Goal: Task Accomplishment & Management: Complete application form

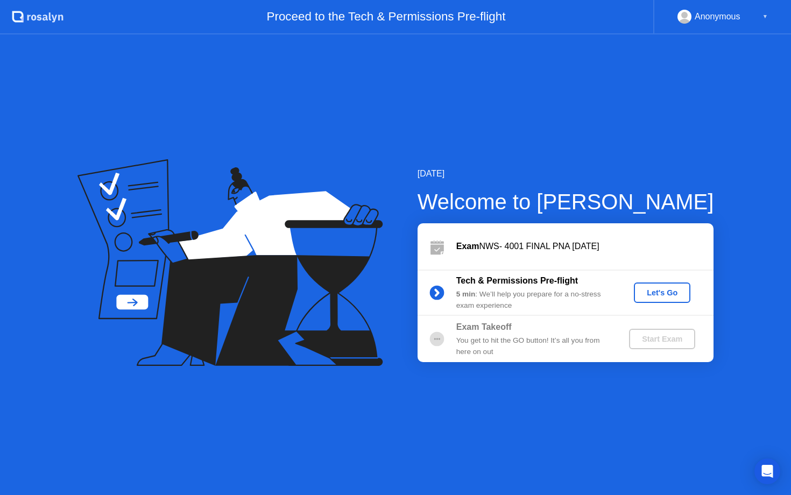
click at [655, 292] on div "Let's Go" at bounding box center [662, 292] width 48 height 9
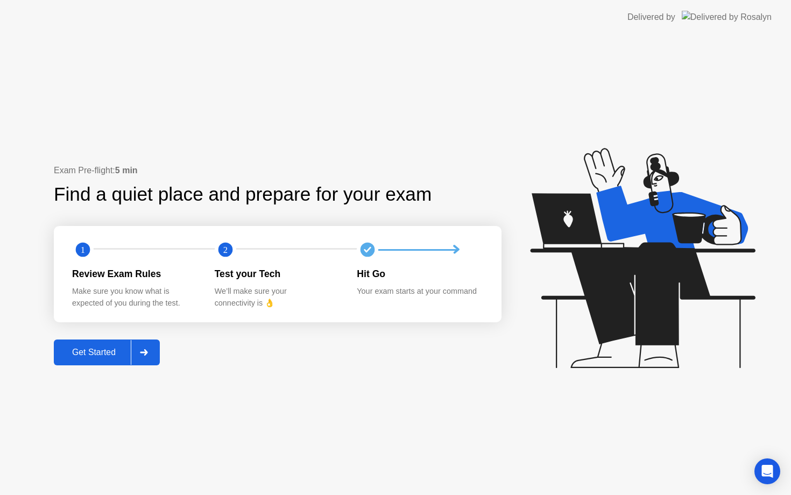
click at [95, 357] on div "Get Started" at bounding box center [94, 353] width 74 height 10
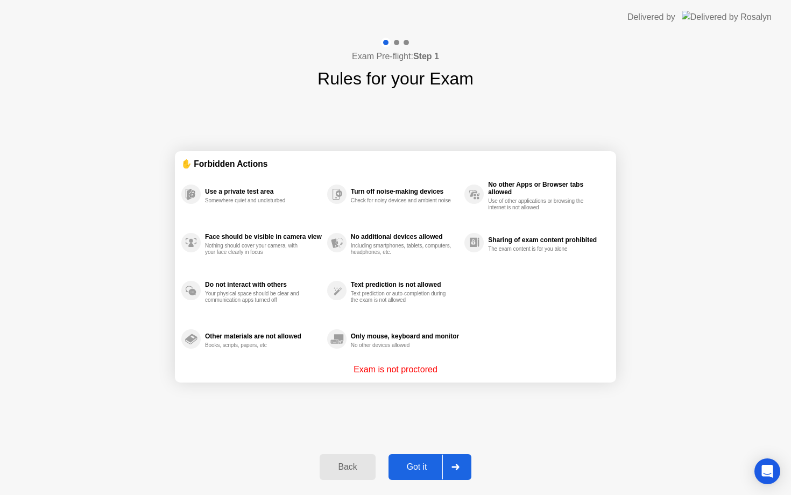
click at [417, 465] on div "Got it" at bounding box center [417, 467] width 51 height 10
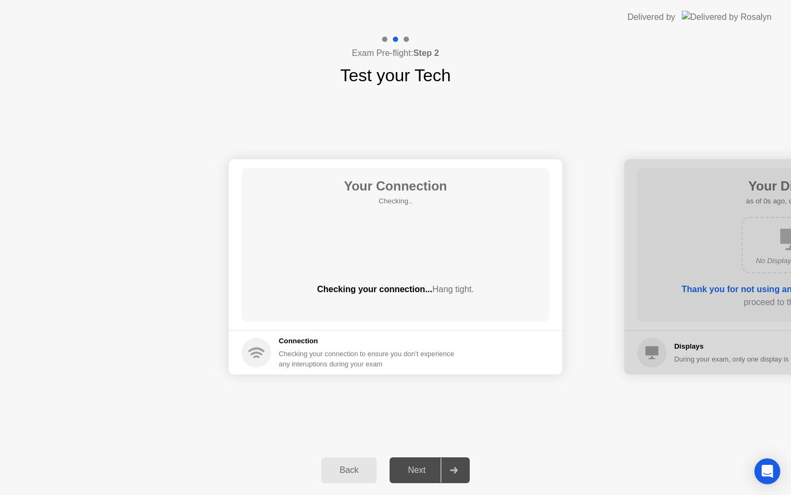
click at [417, 465] on div "Next" at bounding box center [417, 470] width 48 height 10
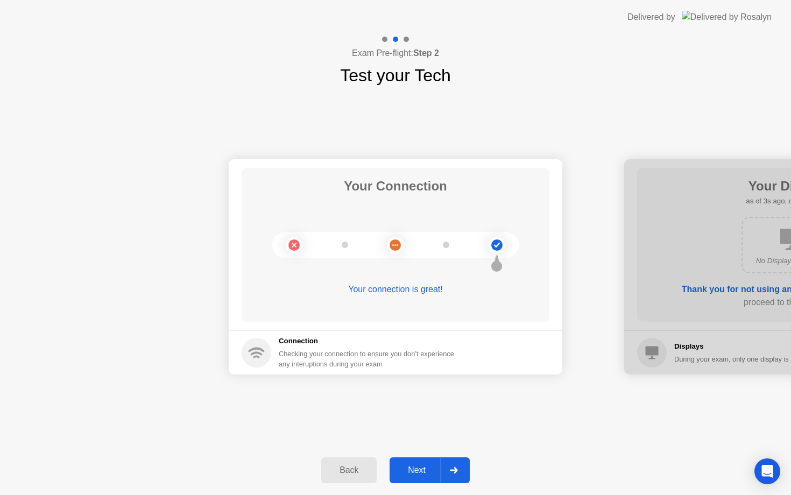
click at [424, 459] on button "Next" at bounding box center [430, 470] width 80 height 26
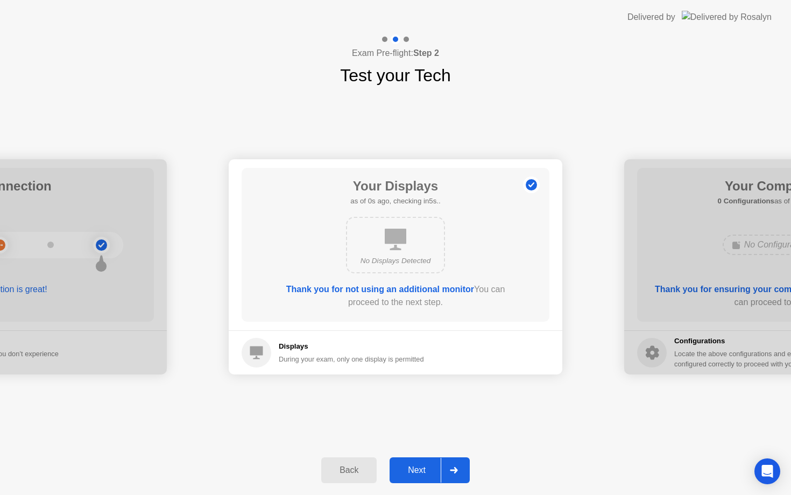
click at [424, 459] on button "Next" at bounding box center [430, 470] width 80 height 26
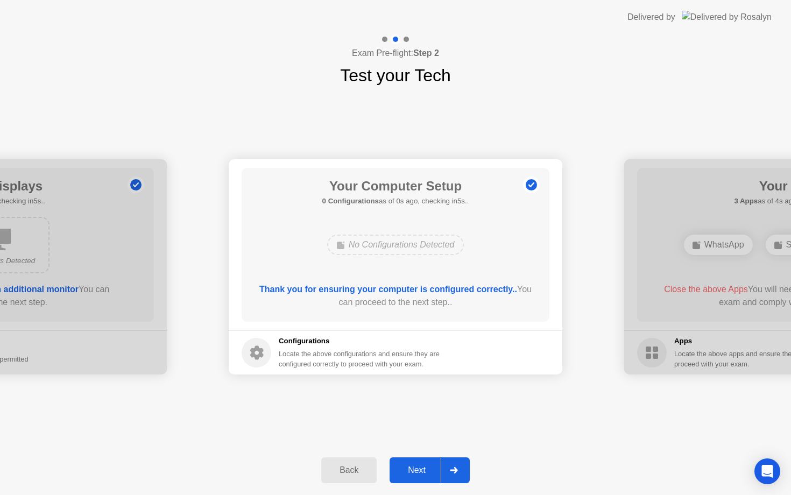
click at [424, 459] on button "Next" at bounding box center [430, 470] width 80 height 26
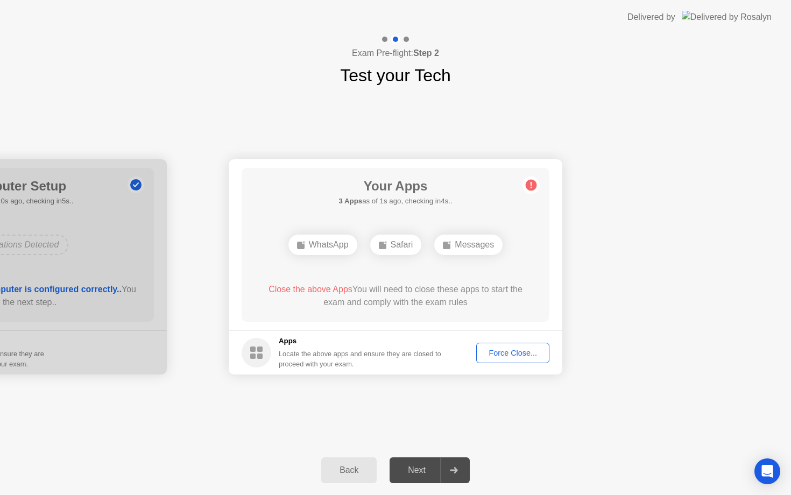
click at [515, 355] on div "Force Close..." at bounding box center [513, 353] width 66 height 9
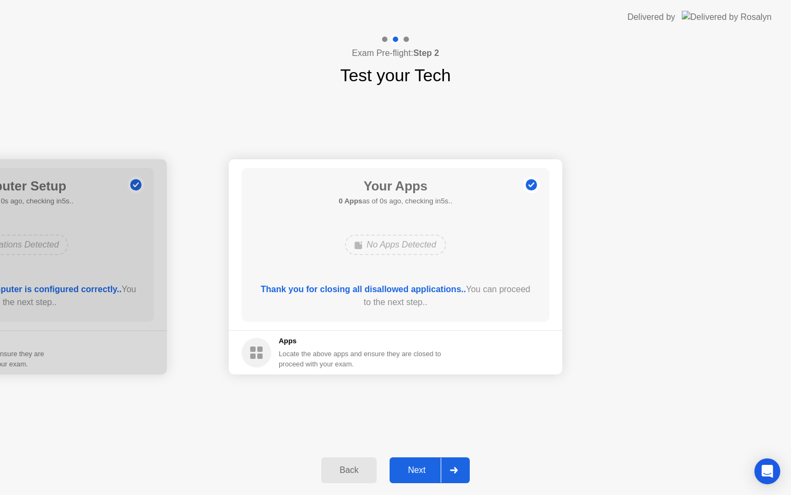
click at [419, 466] on div "Next" at bounding box center [417, 470] width 48 height 10
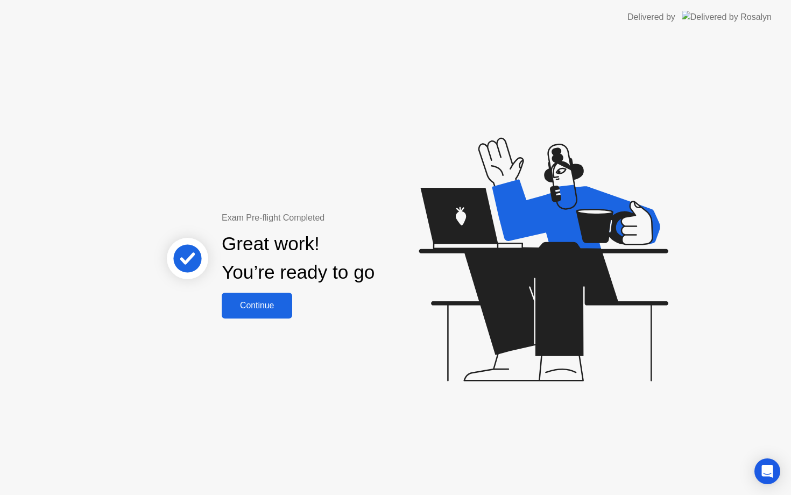
click at [258, 307] on div "Continue" at bounding box center [257, 306] width 64 height 10
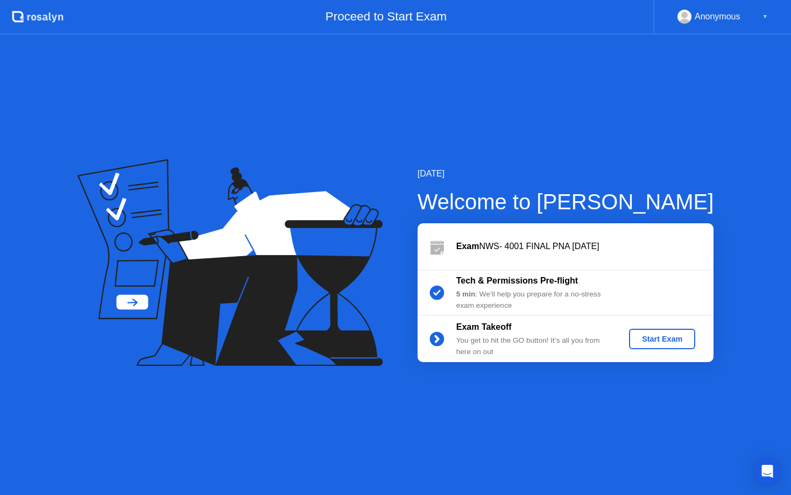
click at [677, 341] on div "Start Exam" at bounding box center [662, 339] width 58 height 9
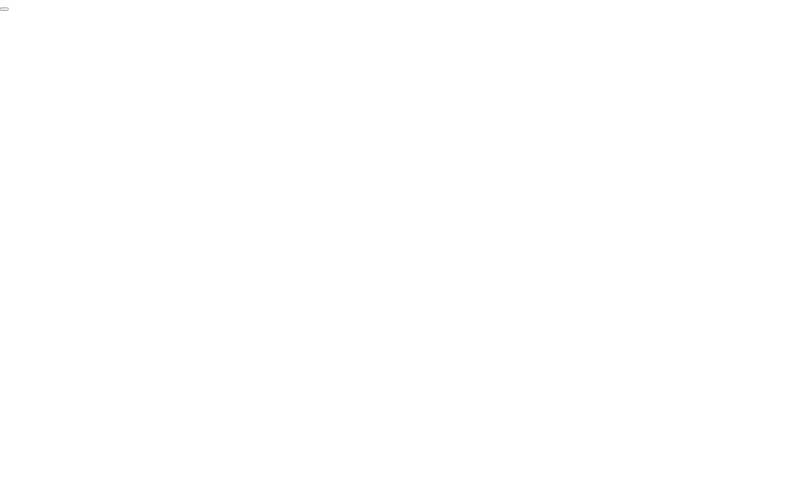
click div "End Proctoring Session"
